Goal: Navigation & Orientation: Find specific page/section

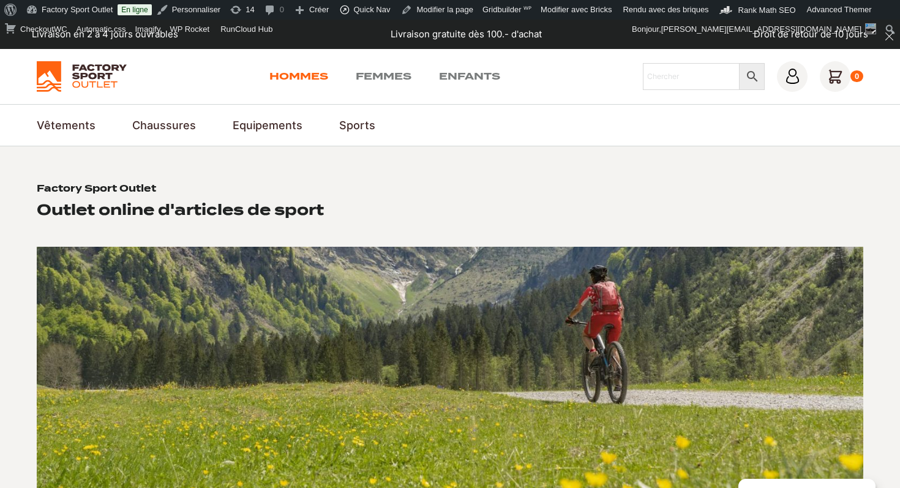
click at [277, 74] on link "Hommes" at bounding box center [299, 76] width 59 height 15
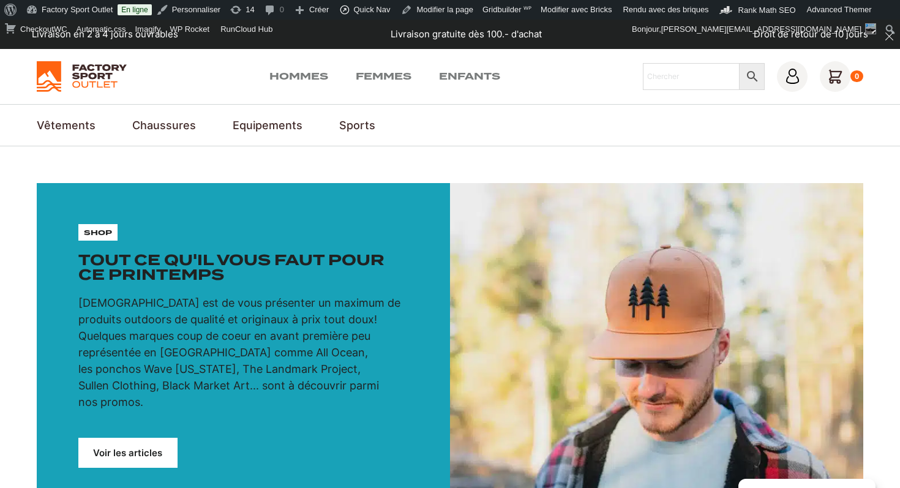
click at [74, 59] on div "Hommes Femmes Enfants Chercher × 0" at bounding box center [450, 76] width 900 height 55
click at [75, 72] on img at bounding box center [82, 76] width 90 height 31
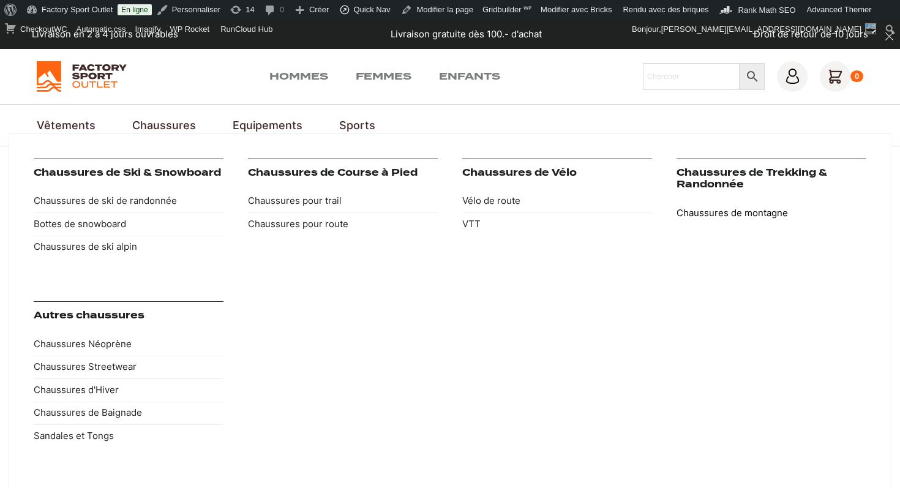
click at [721, 211] on link "Chaussures de montagne" at bounding box center [772, 213] width 190 height 23
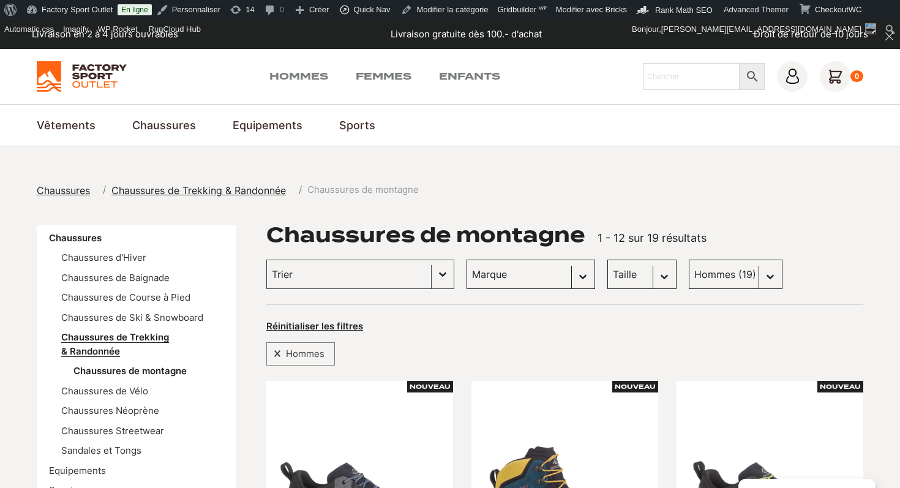
click at [105, 351] on link "Chaussures de Trekking & Randonnée" at bounding box center [115, 344] width 108 height 26
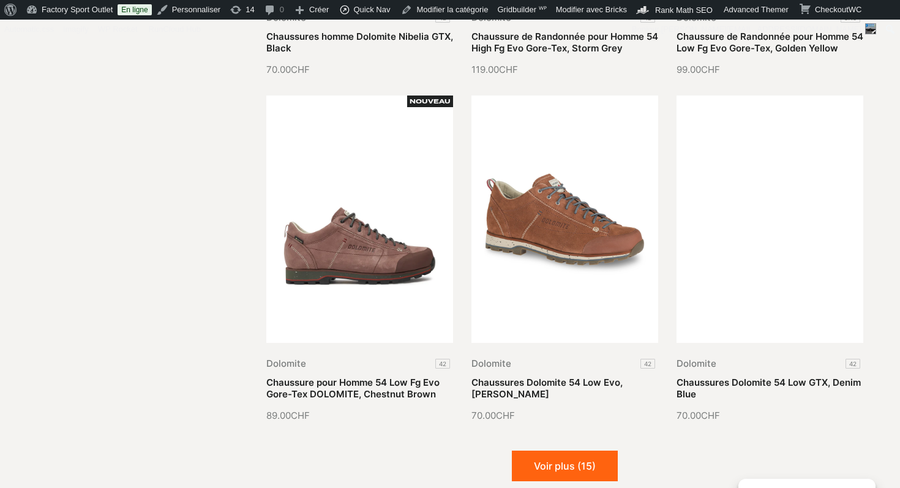
scroll to position [1398, 0]
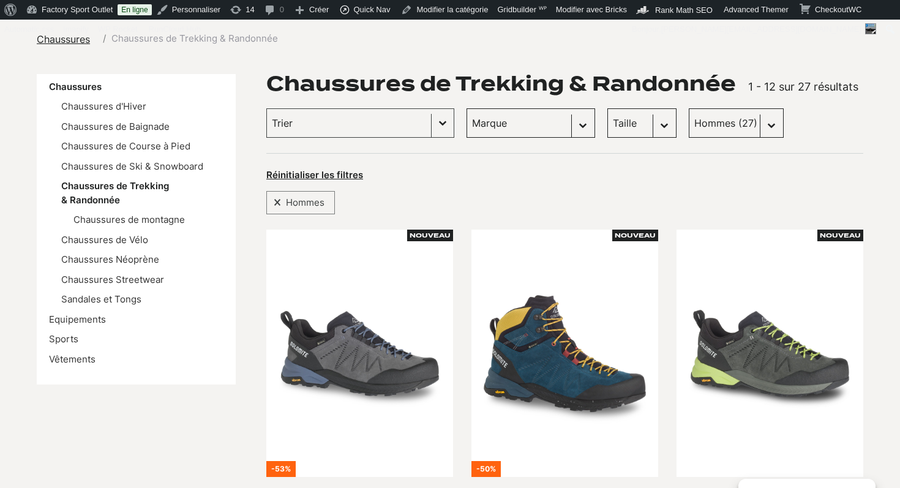
scroll to position [162, 0]
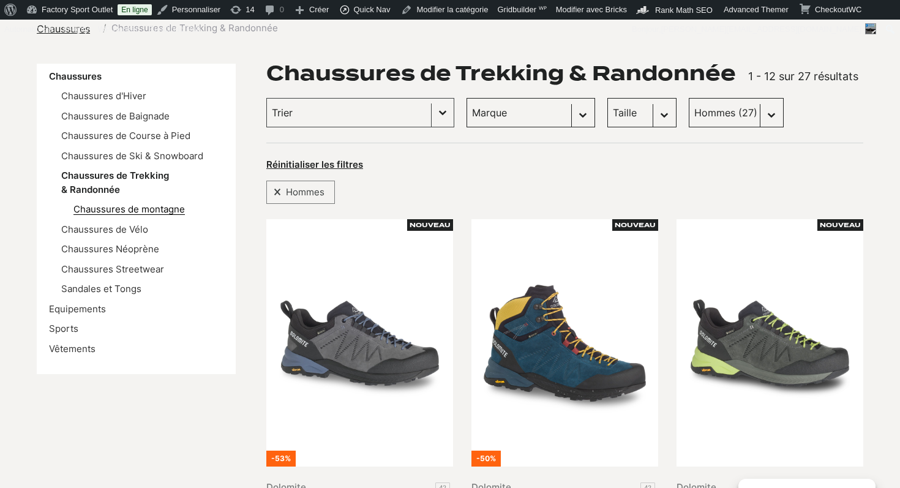
click at [178, 208] on link "Chaussures de montagne" at bounding box center [129, 209] width 111 height 12
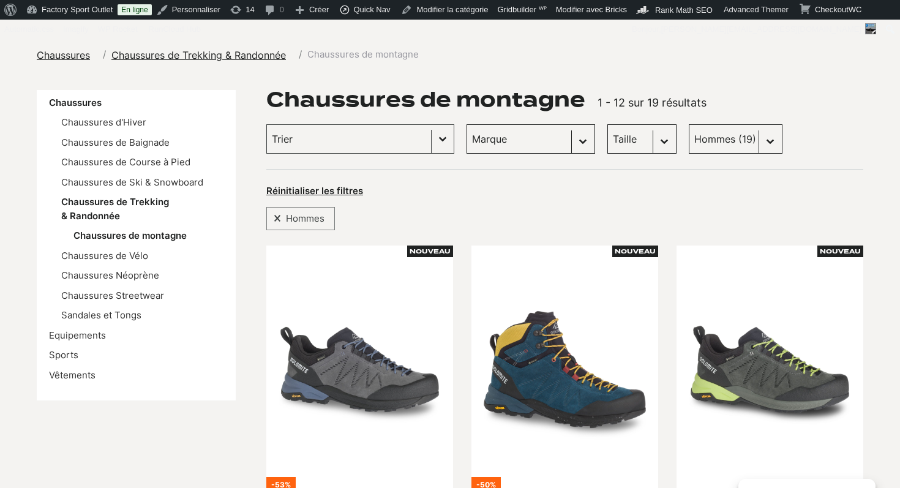
scroll to position [138, 0]
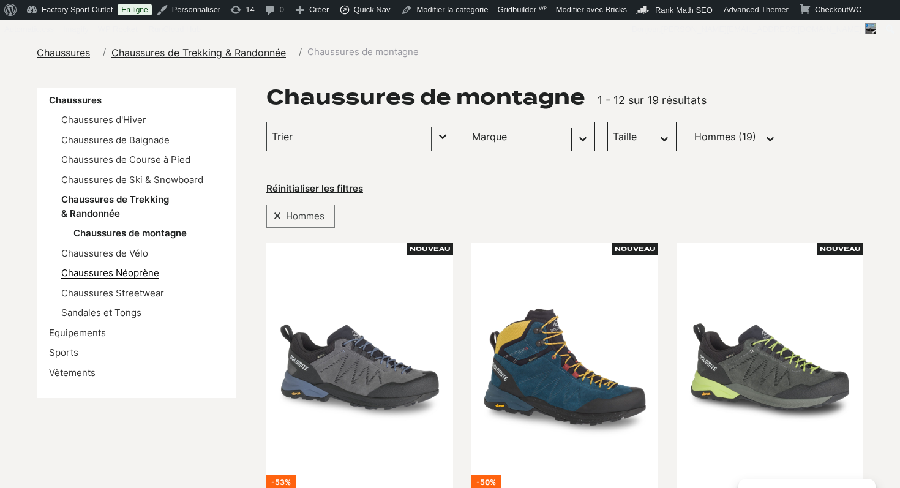
click at [132, 271] on link "Chaussures Néoprène" at bounding box center [110, 273] width 98 height 12
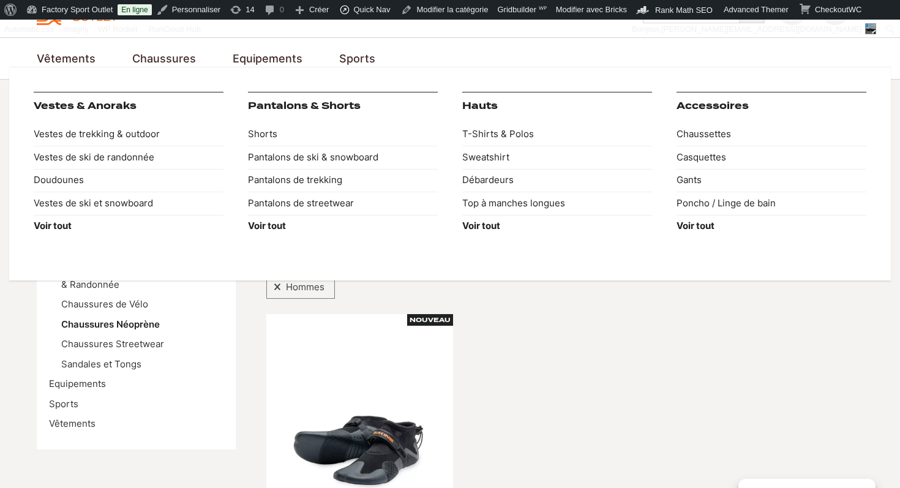
scroll to position [77, 0]
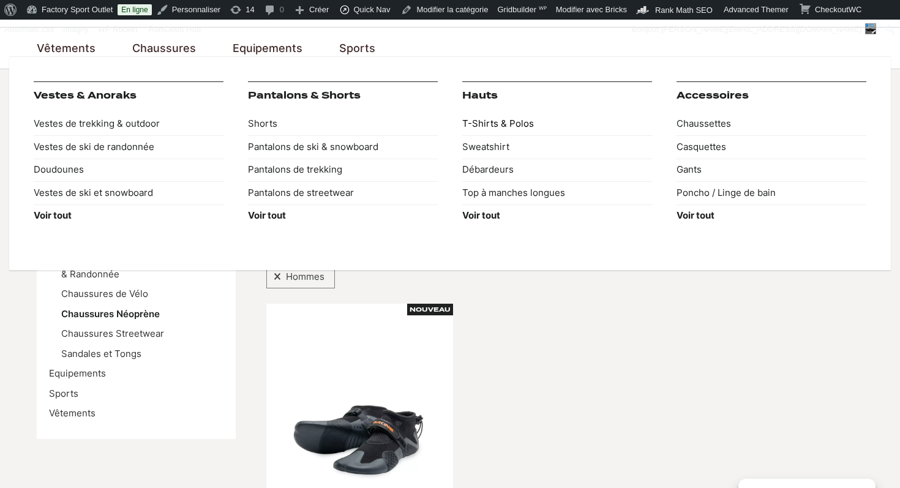
click at [478, 124] on link "T-Shirts & Polos" at bounding box center [557, 124] width 190 height 23
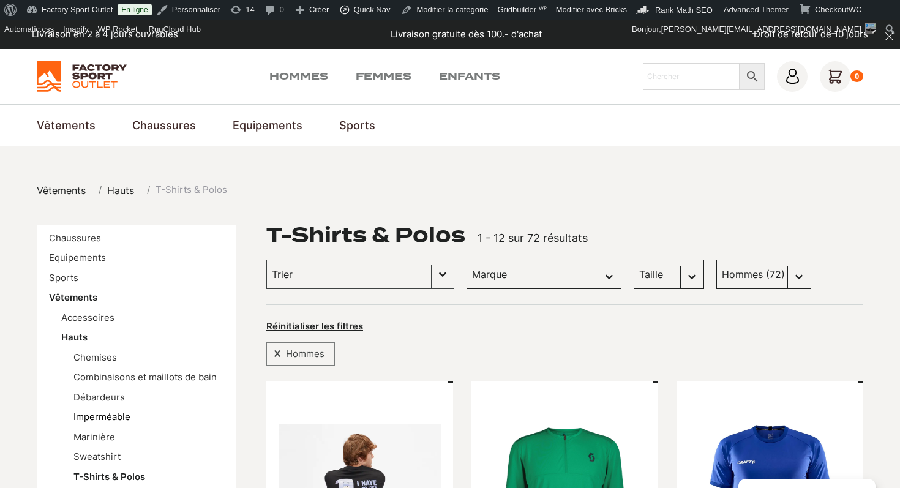
click at [118, 417] on link "Imperméable" at bounding box center [102, 417] width 57 height 12
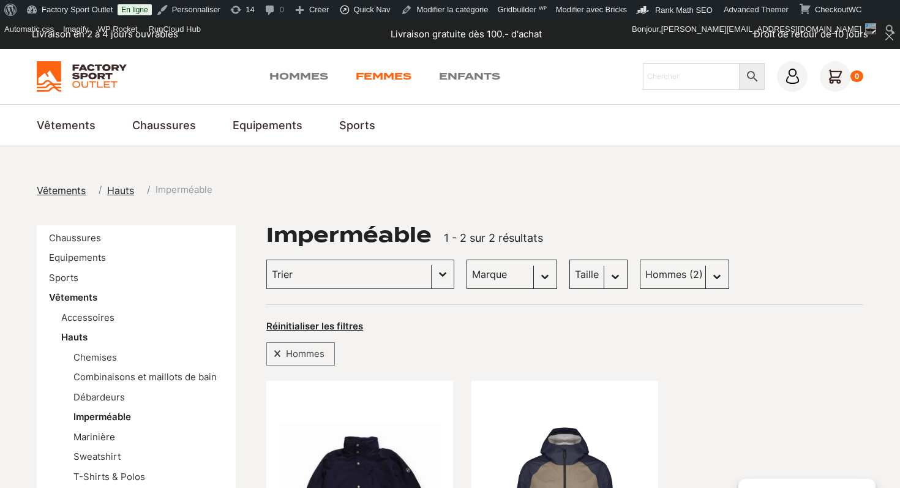
click at [376, 79] on link "Femmes" at bounding box center [384, 76] width 56 height 15
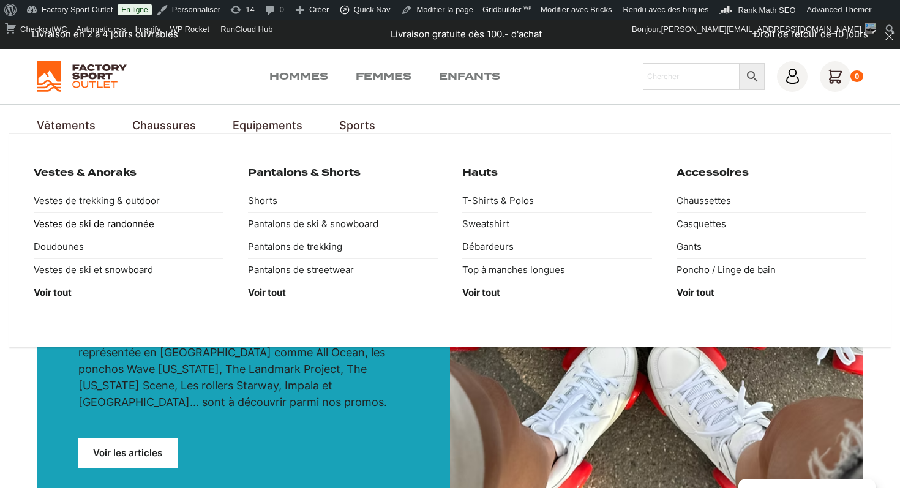
click at [54, 230] on link "Vestes de ski de randonnée" at bounding box center [129, 224] width 190 height 23
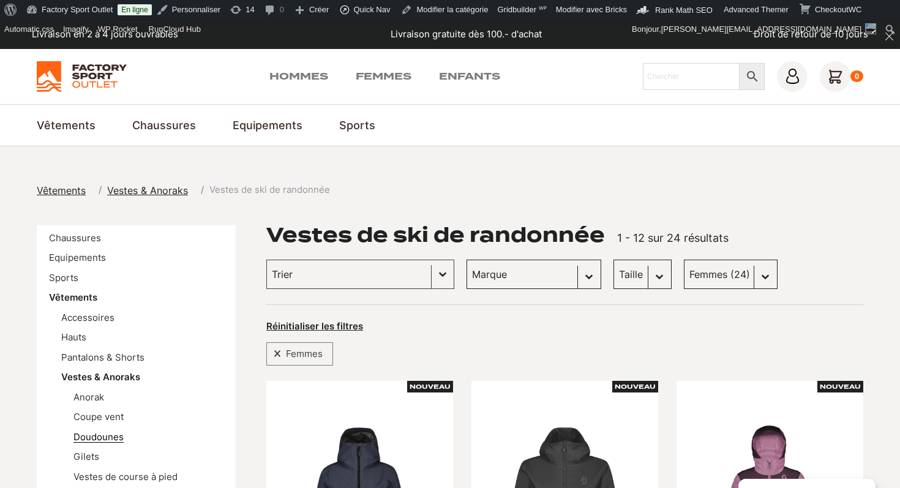
click at [85, 433] on link "Doudounes" at bounding box center [99, 437] width 50 height 12
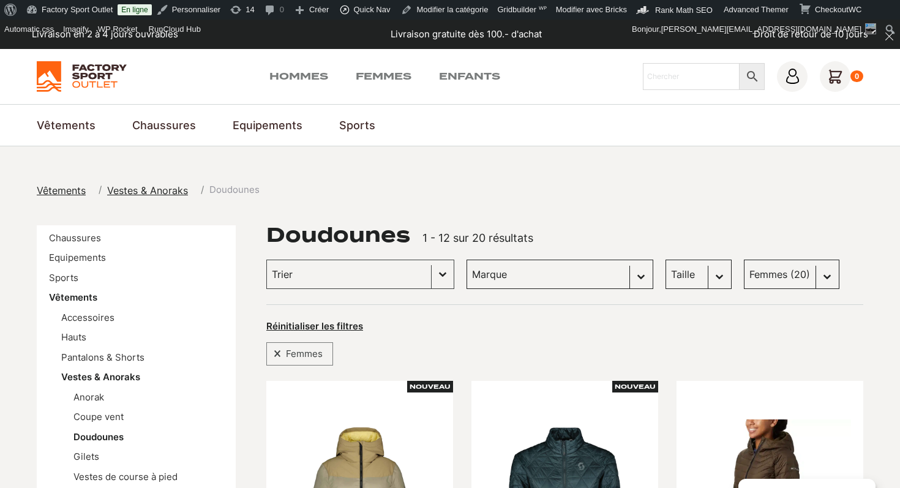
scroll to position [94, 0]
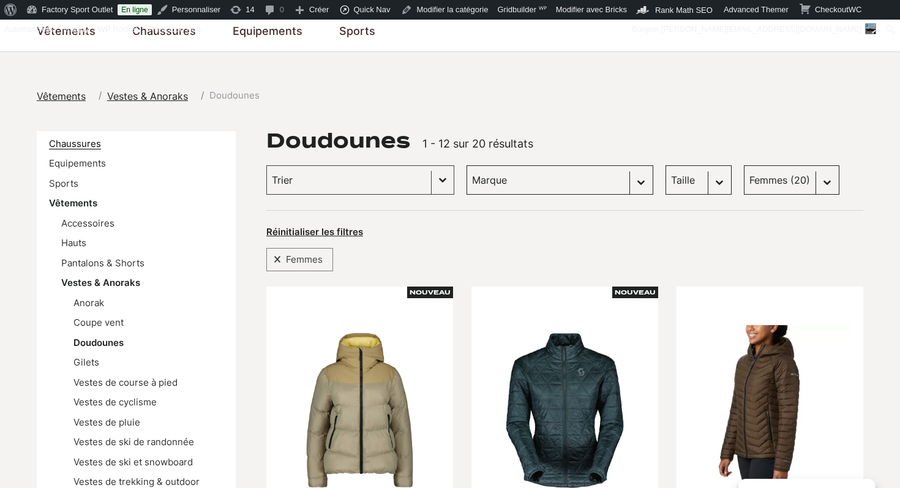
click at [66, 145] on link "Chaussures" at bounding box center [75, 144] width 52 height 12
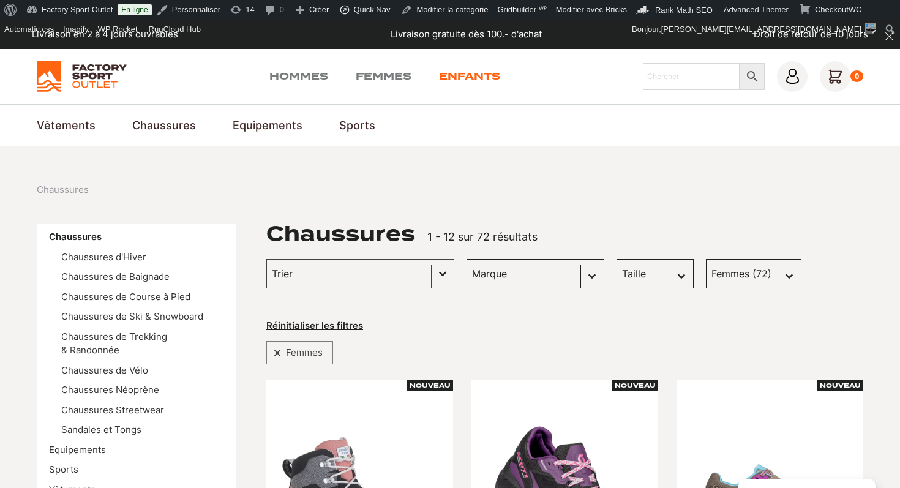
click at [464, 78] on link "Enfants" at bounding box center [469, 76] width 61 height 15
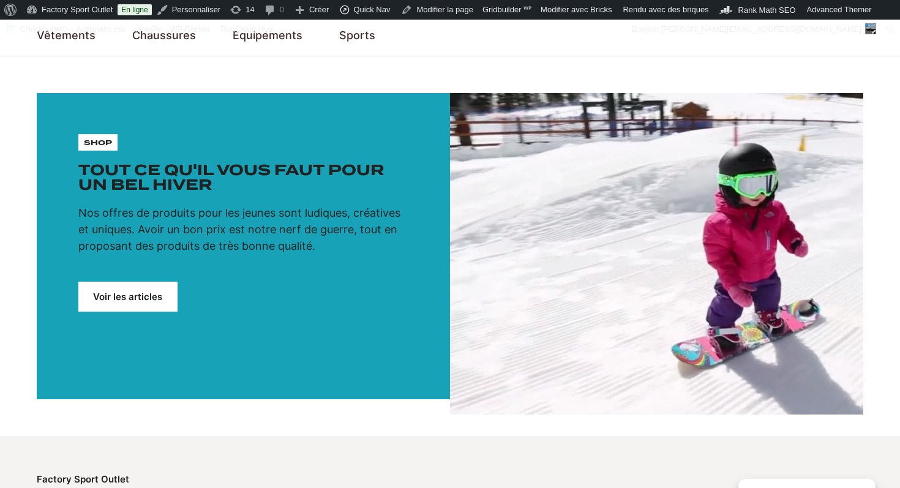
scroll to position [142, 0]
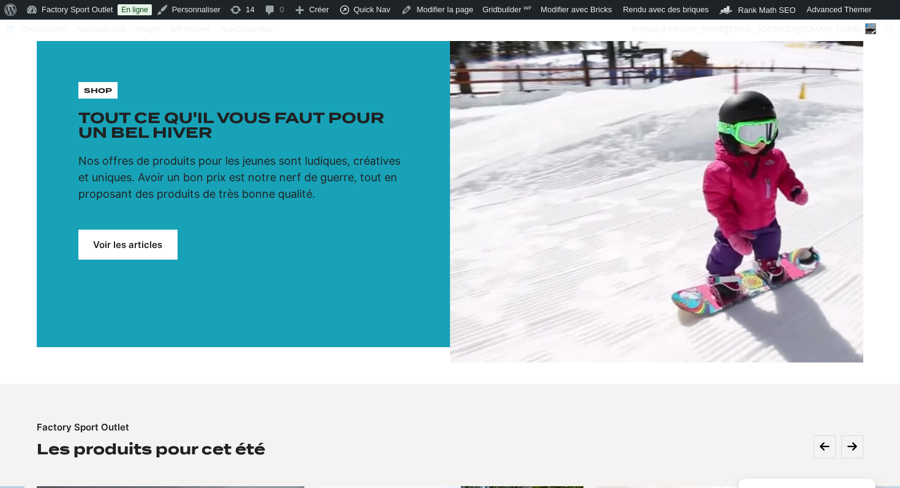
click at [153, 246] on link "Voir les articles" at bounding box center [127, 245] width 99 height 30
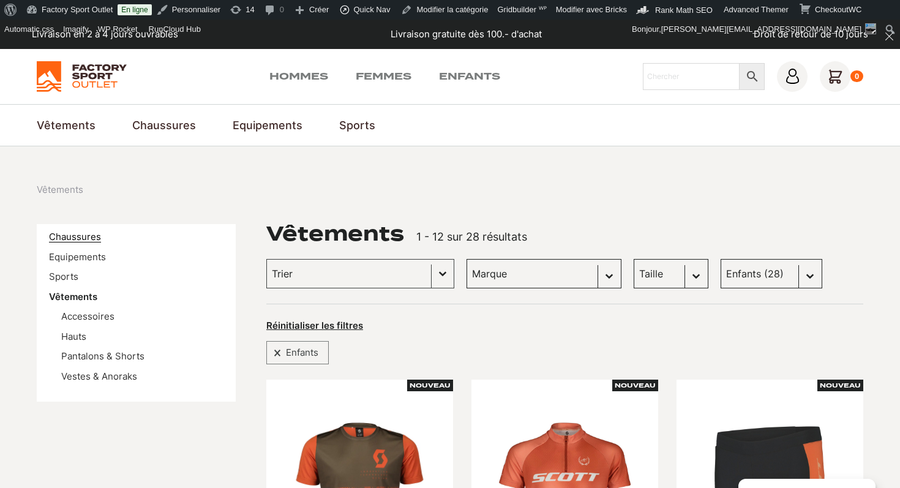
click at [69, 239] on link "Chaussures" at bounding box center [75, 237] width 52 height 12
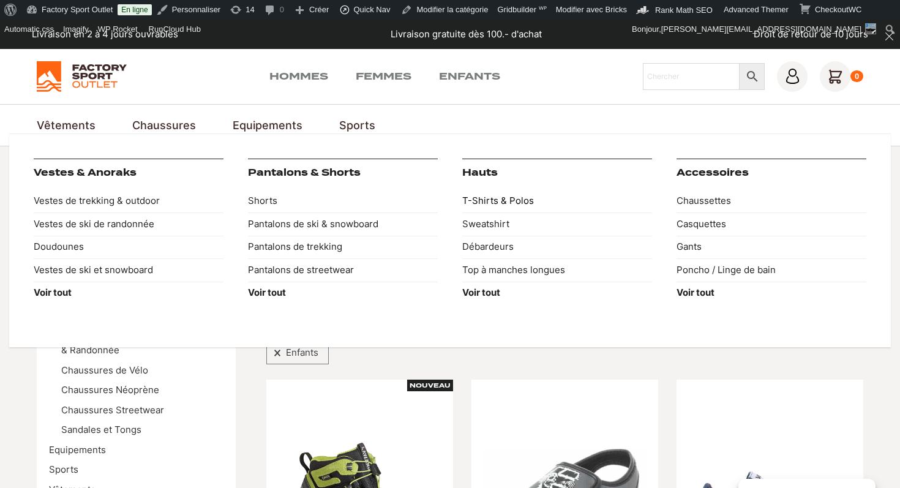
click at [493, 197] on link "T-Shirts & Polos" at bounding box center [557, 201] width 190 height 23
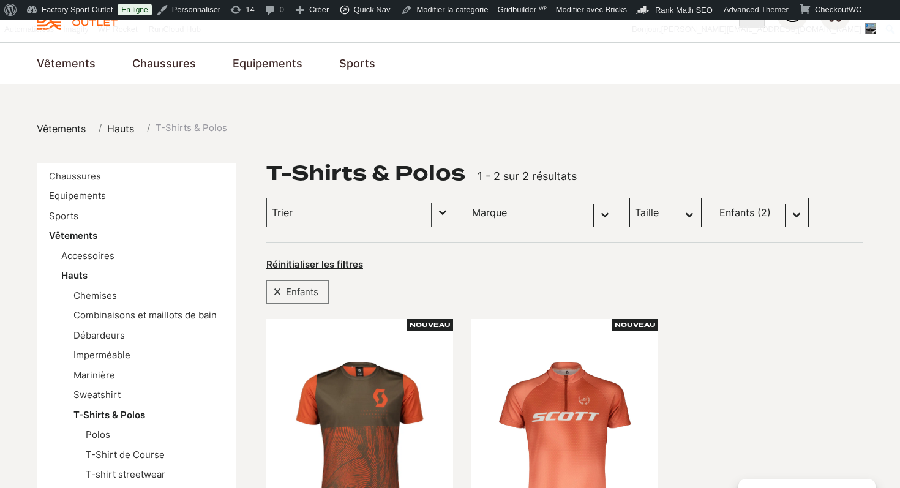
scroll to position [23, 0]
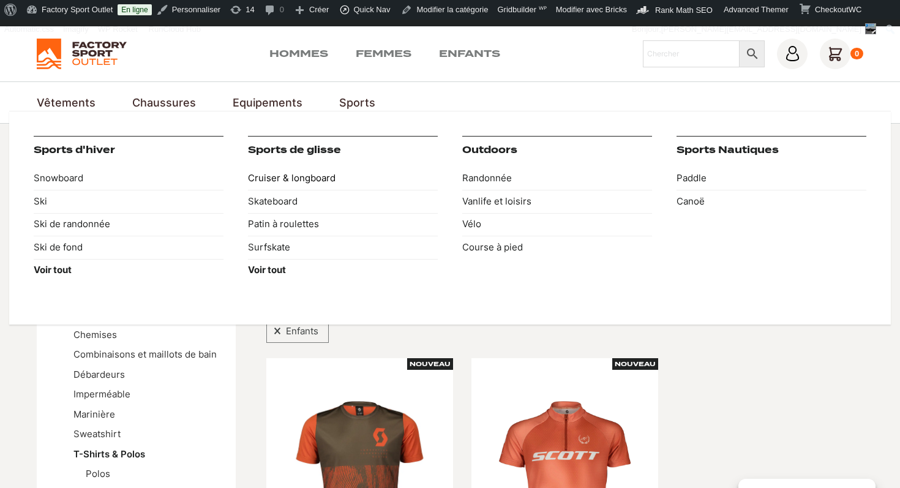
click at [280, 179] on link "Cruiser & longboard" at bounding box center [343, 178] width 190 height 23
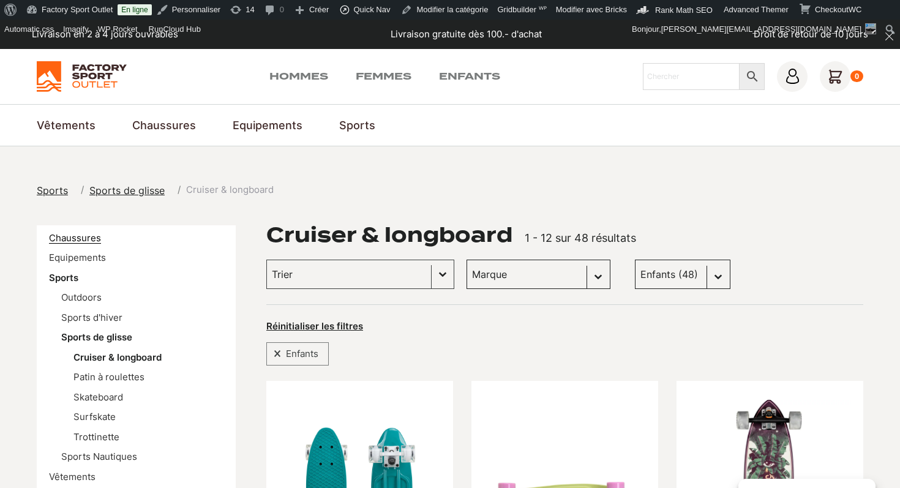
click at [84, 238] on link "Chaussures" at bounding box center [75, 238] width 52 height 12
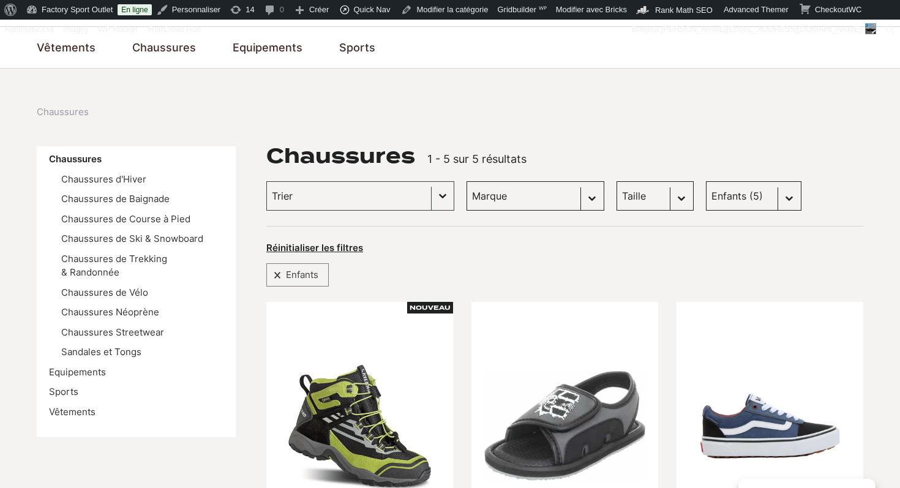
scroll to position [72, 0]
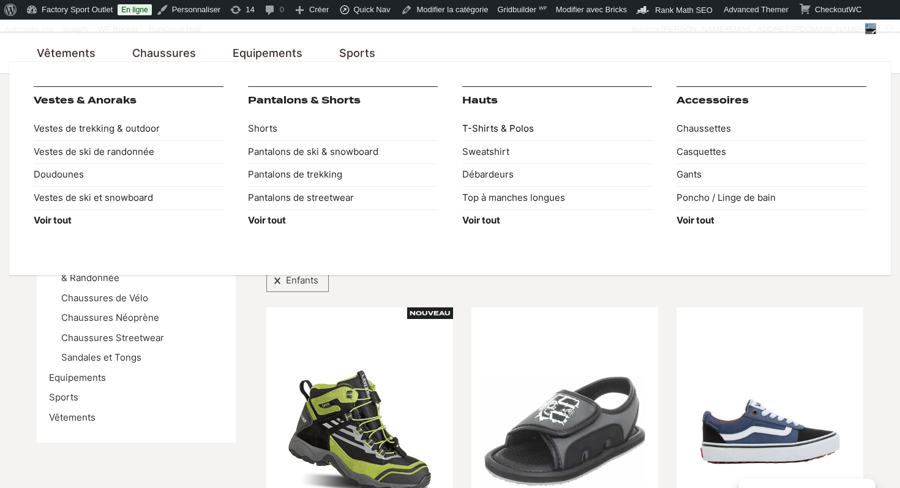
click at [500, 127] on link "T-Shirts & Polos" at bounding box center [557, 129] width 190 height 23
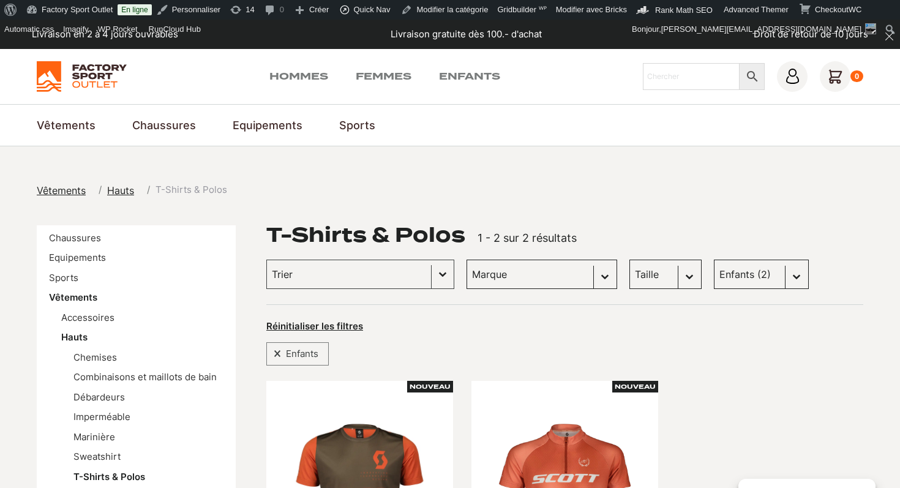
click at [66, 190] on span "Vêtements" at bounding box center [61, 190] width 49 height 12
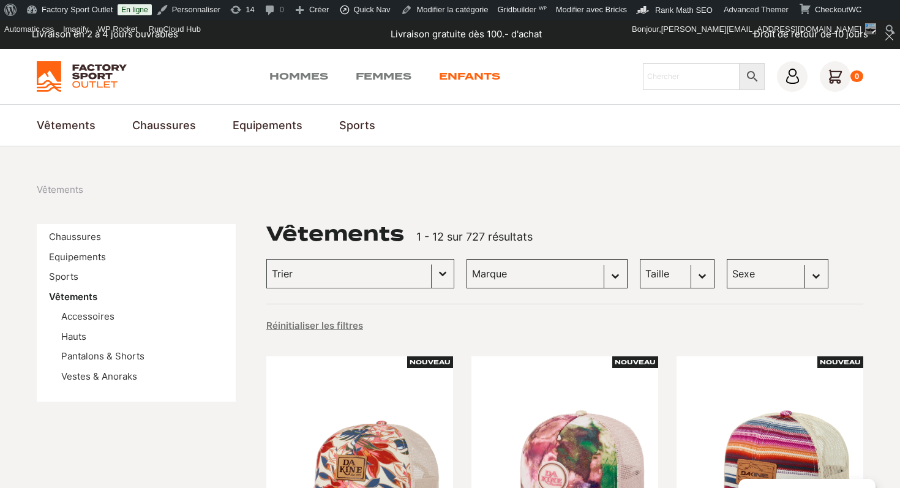
click at [485, 70] on link "Enfants" at bounding box center [469, 76] width 61 height 15
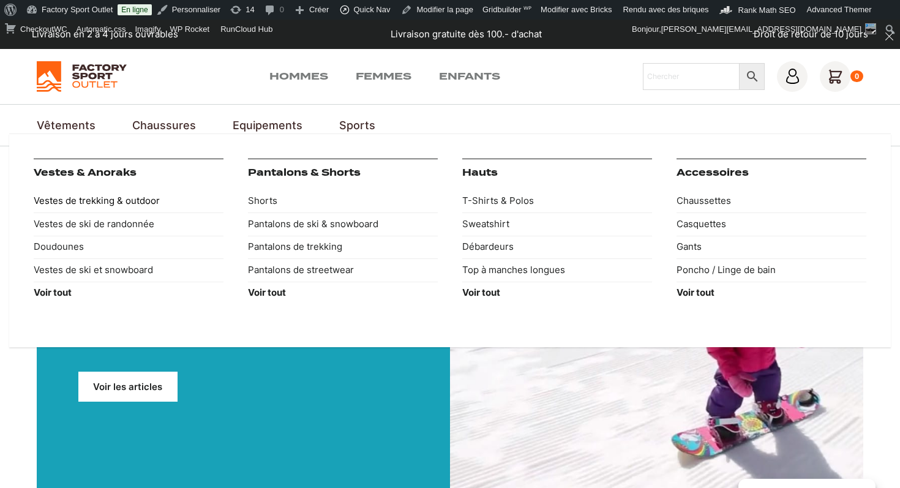
click at [67, 205] on link "Vestes de trekking & outdoor" at bounding box center [129, 201] width 190 height 23
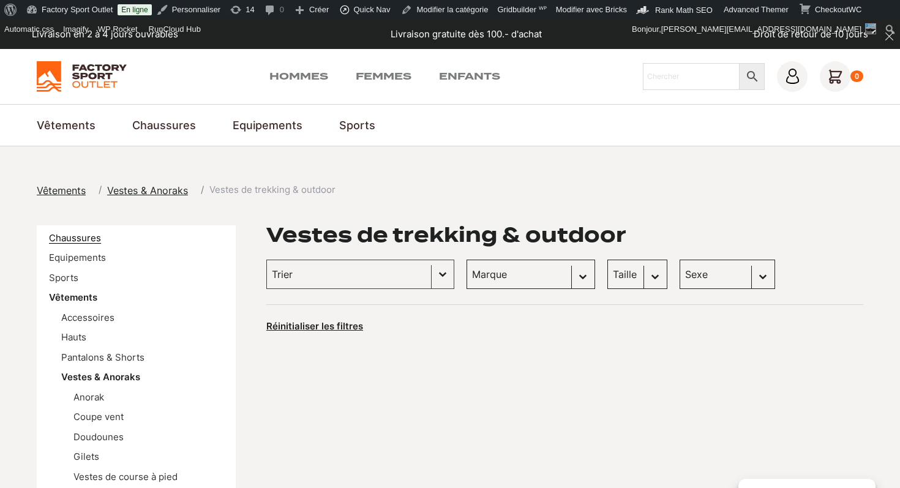
click at [81, 240] on link "Chaussures" at bounding box center [75, 238] width 52 height 12
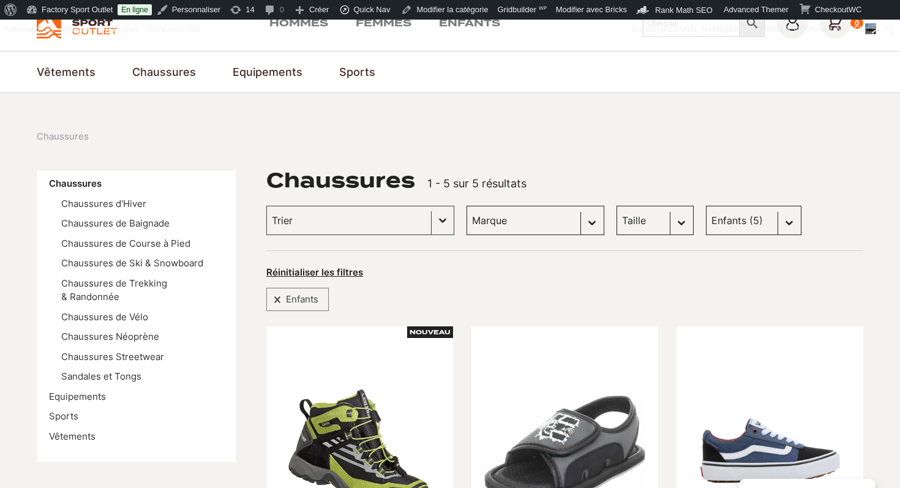
scroll to position [69, 0]
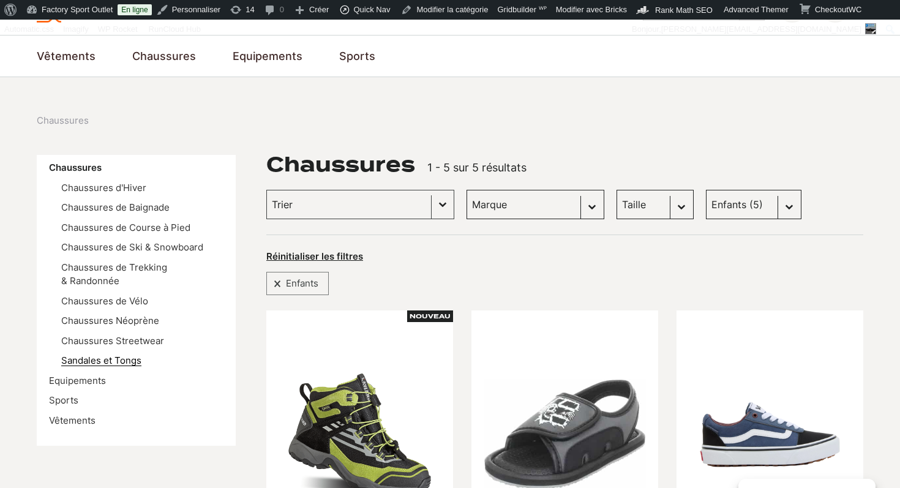
click at [124, 363] on link "Sandales et Tongs" at bounding box center [101, 361] width 80 height 12
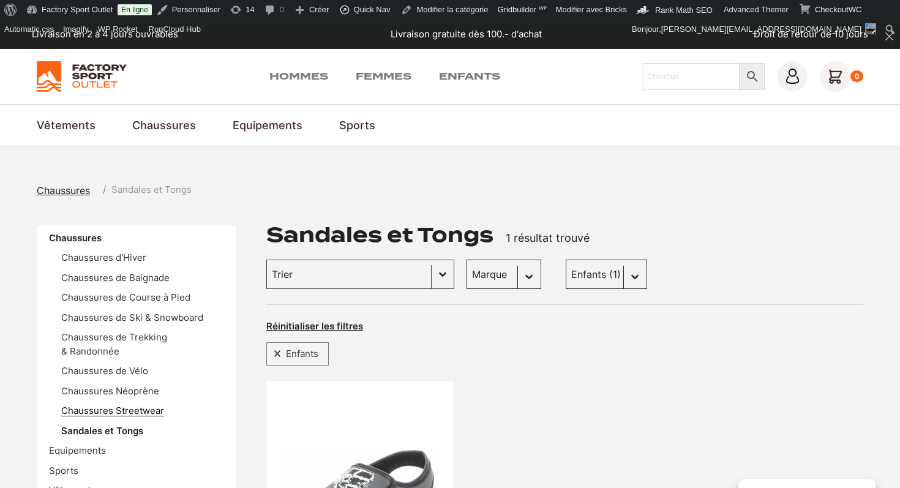
click at [127, 411] on link "Chaussures Streetwear" at bounding box center [112, 411] width 103 height 12
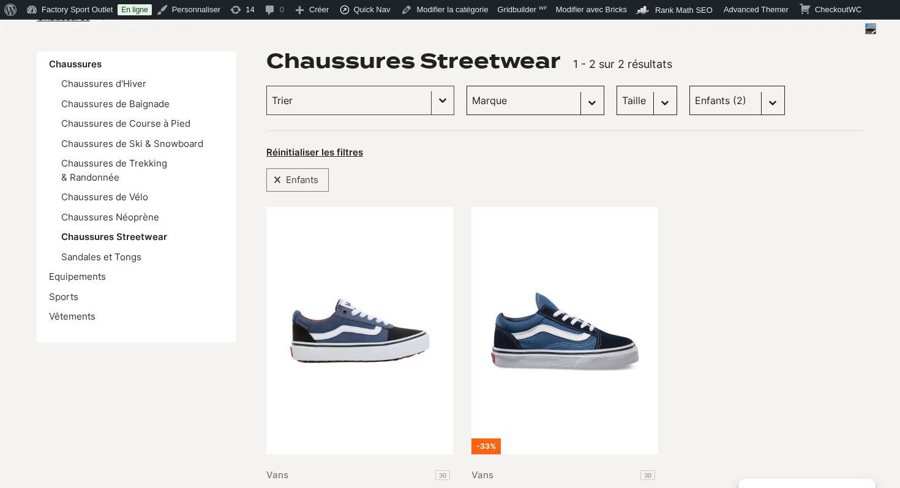
scroll to position [173, 0]
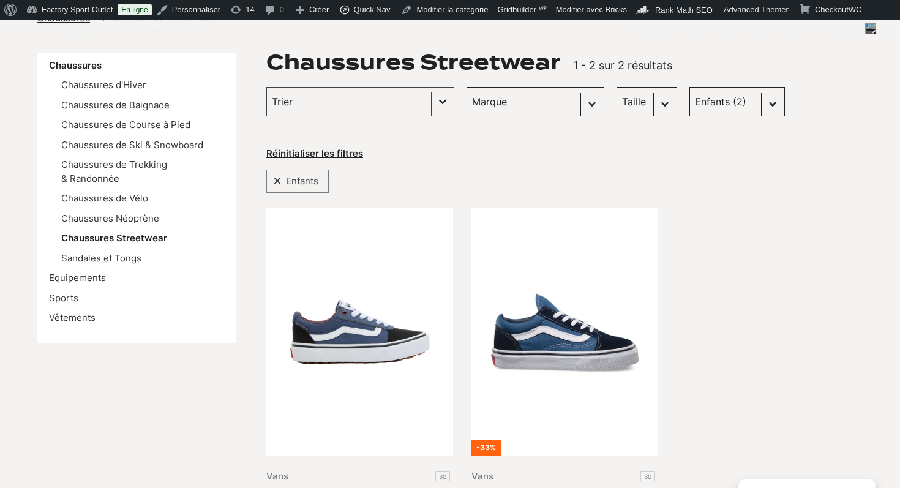
click at [523, 99] on select "Marque Vans (2) Dolomite (0) Globe Skateboards (0) Emerica (0) ES Footwear (0) …" at bounding box center [536, 101] width 138 height 29
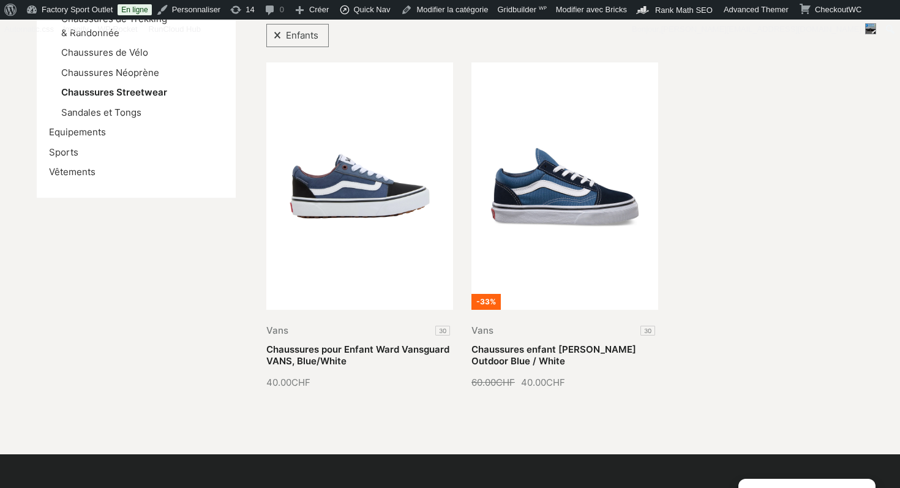
scroll to position [0, 0]
